Goal: Ask a question

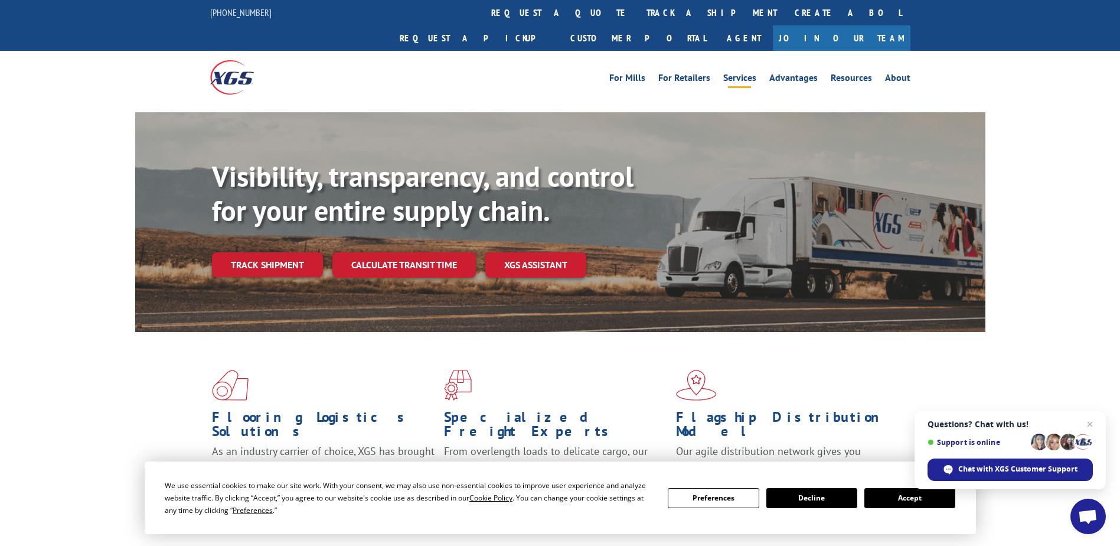
click at [745, 73] on link "Services" at bounding box center [739, 79] width 33 height 13
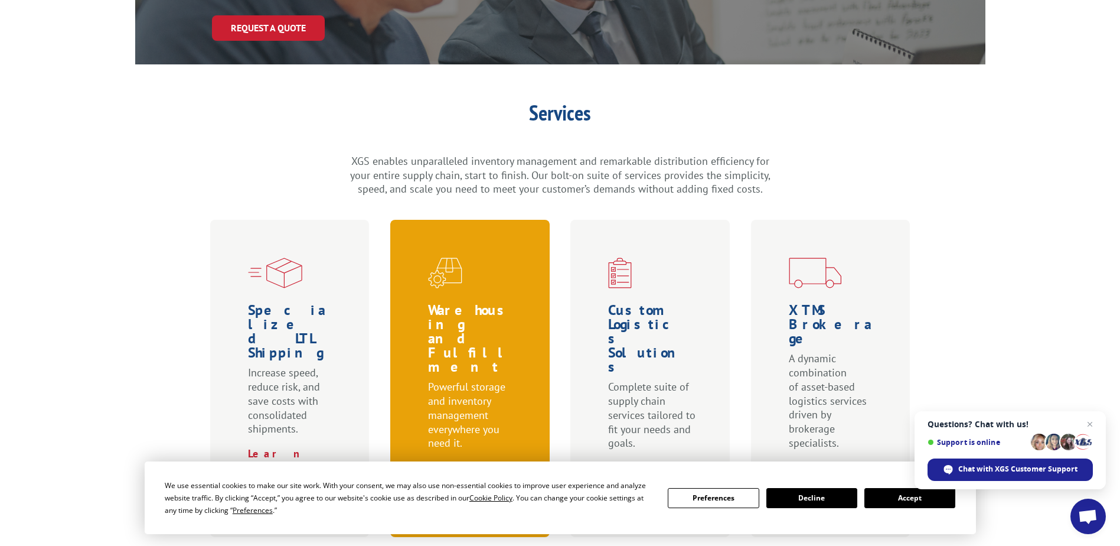
scroll to position [295, 0]
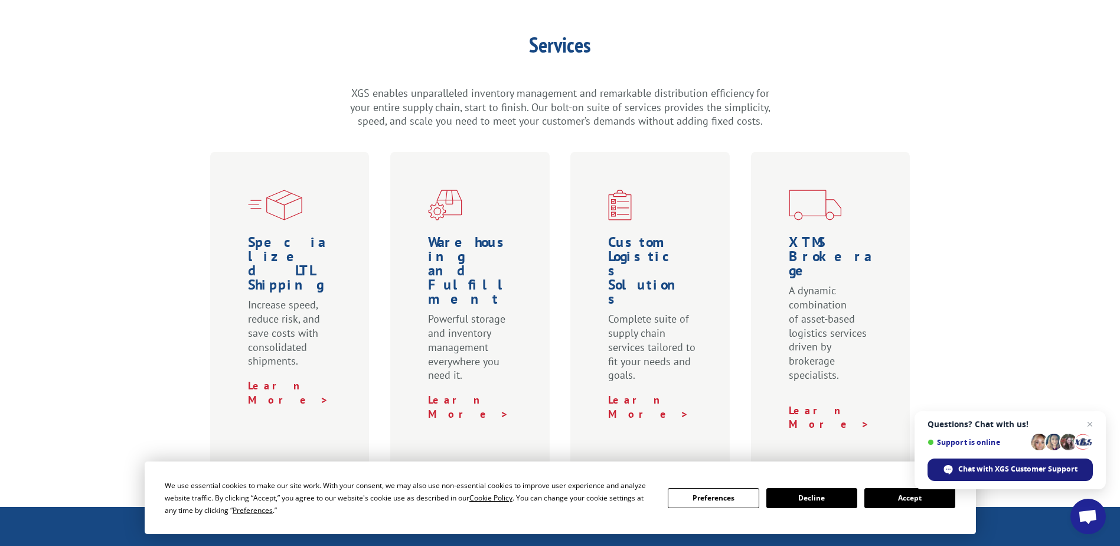
click at [971, 466] on span "Chat with XGS Customer Support" at bounding box center [1017, 469] width 119 height 11
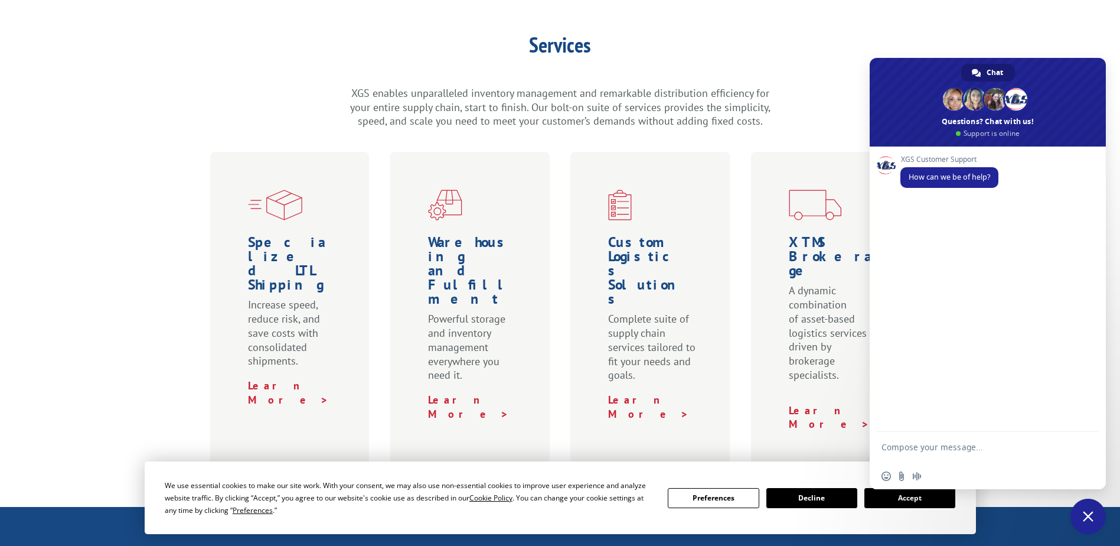
click at [914, 444] on textarea "Compose your message..." at bounding box center [975, 452] width 187 height 21
type textarea "I am trying to reach your AP Department"
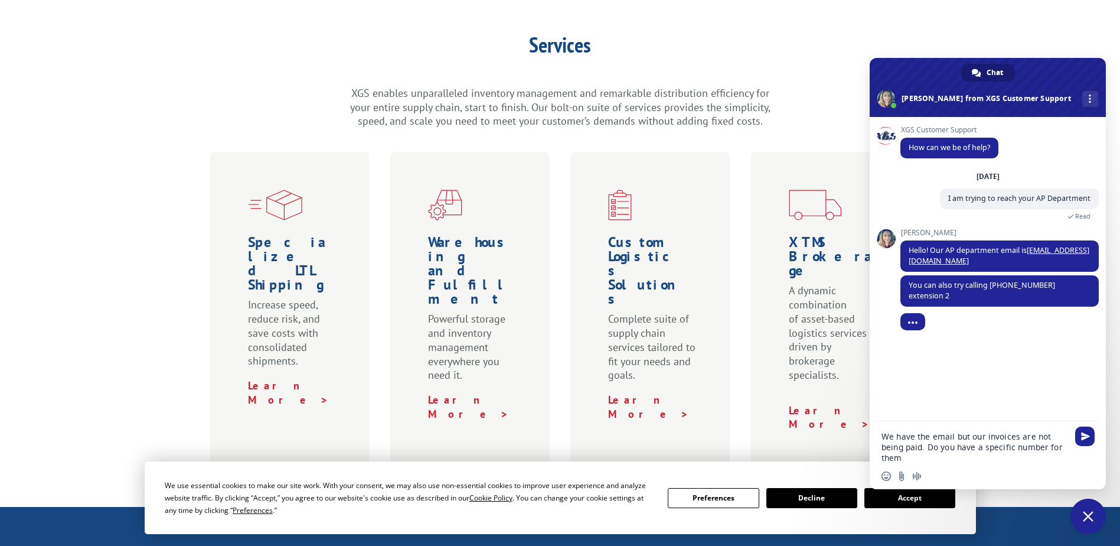
type textarea "We have the email but our invoices are not being paid. Do you have a specific n…"
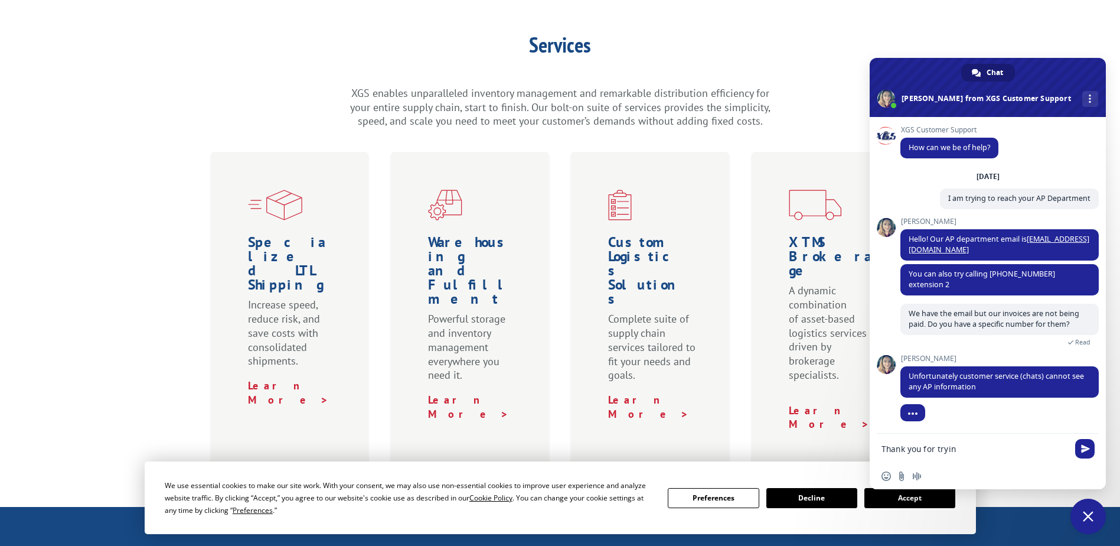
type textarea "Thank you for trying"
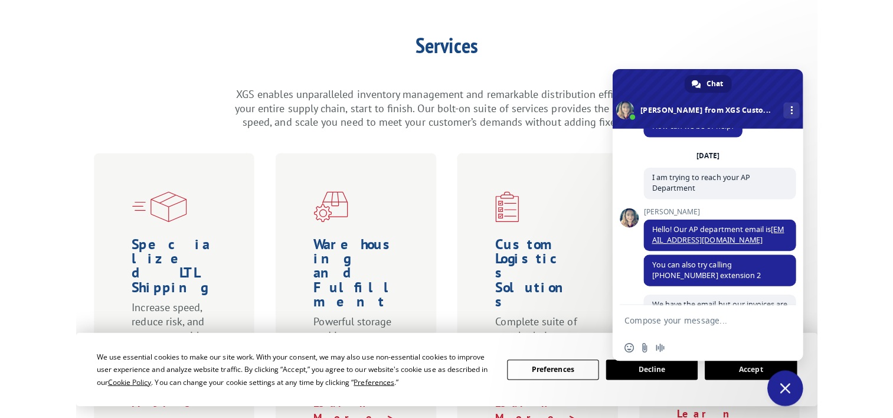
scroll to position [32, 0]
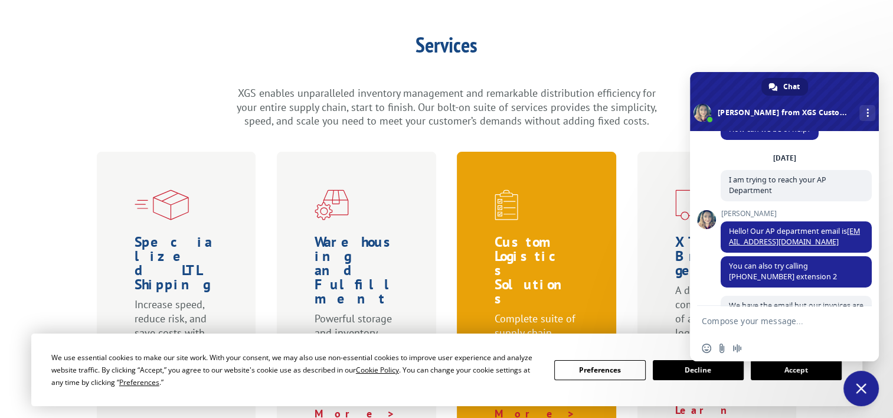
click at [543, 190] on span at bounding box center [539, 205] width 89 height 31
